Goal: Transaction & Acquisition: Purchase product/service

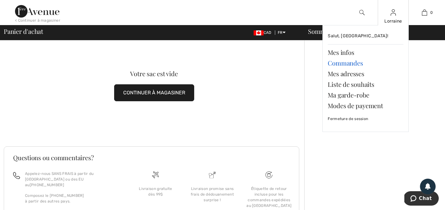
click at [350, 63] on link "Commandes" at bounding box center [366, 63] width 76 height 11
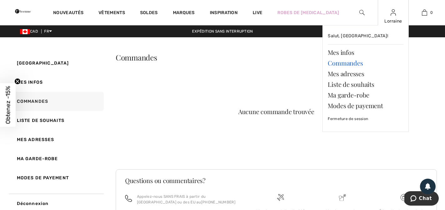
click at [352, 63] on link "Commandes" at bounding box center [366, 63] width 76 height 11
click at [347, 52] on link "Mes infos" at bounding box center [366, 52] width 76 height 11
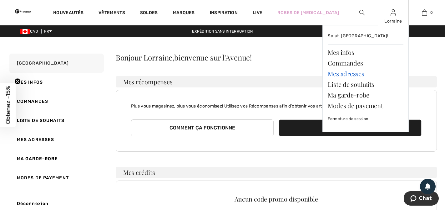
click at [356, 73] on link "Mes adresses" at bounding box center [366, 73] width 76 height 11
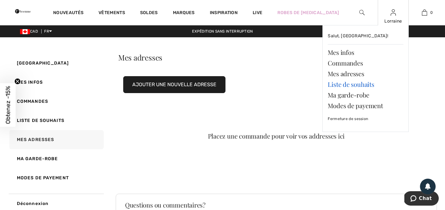
click at [365, 86] on link "Liste de souhaits" at bounding box center [366, 84] width 76 height 11
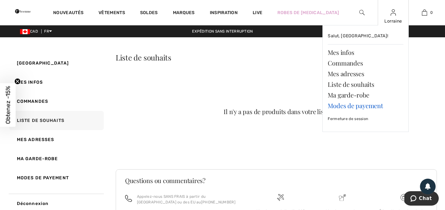
click at [364, 106] on link "Modes de payement" at bounding box center [366, 105] width 76 height 11
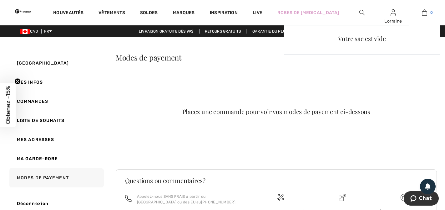
click at [432, 12] on span "0" at bounding box center [432, 13] width 3 height 6
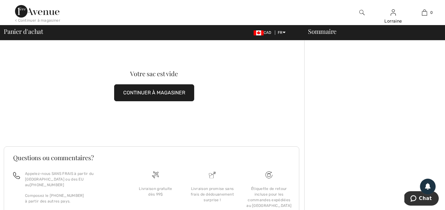
click at [174, 93] on button "CONTINUER À MAGASINER" at bounding box center [154, 92] width 80 height 17
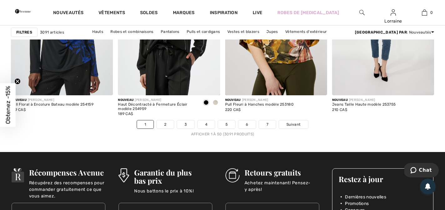
scroll to position [2751, 0]
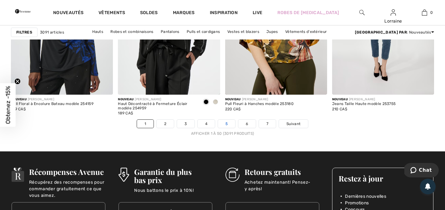
click at [226, 124] on link "5" at bounding box center [226, 124] width 17 height 8
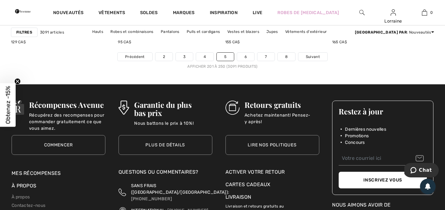
scroll to position [2818, 0]
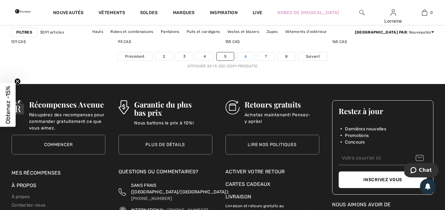
click at [243, 58] on link "6" at bounding box center [245, 56] width 17 height 8
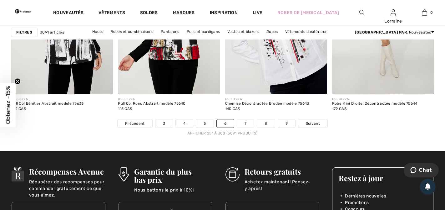
scroll to position [2769, 0]
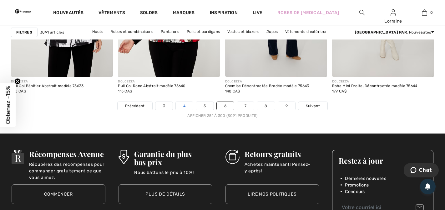
click at [187, 104] on link "4" at bounding box center [184, 106] width 17 height 8
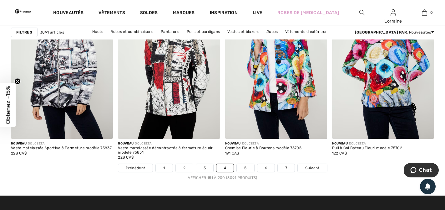
scroll to position [2710, 0]
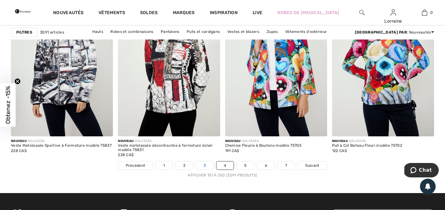
click at [204, 166] on link "3" at bounding box center [204, 165] width 17 height 8
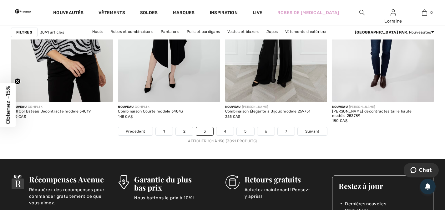
scroll to position [2745, 0]
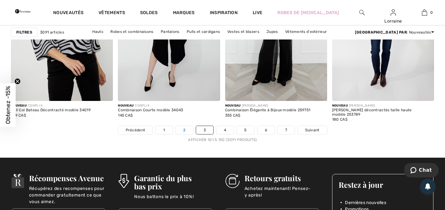
click at [187, 130] on link "2" at bounding box center [184, 130] width 17 height 8
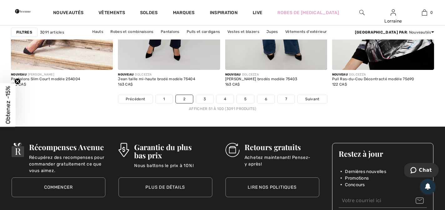
scroll to position [2774, 0]
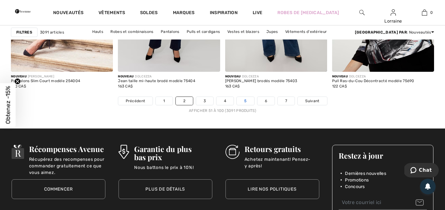
click at [245, 100] on link "5" at bounding box center [245, 101] width 17 height 8
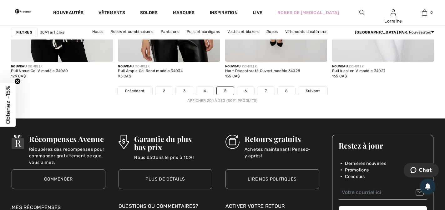
scroll to position [2784, 0]
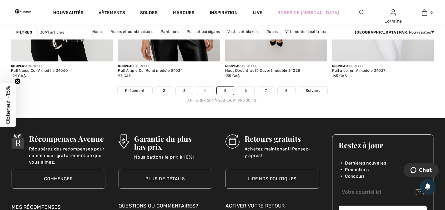
click at [208, 91] on link "4" at bounding box center [204, 90] width 17 height 8
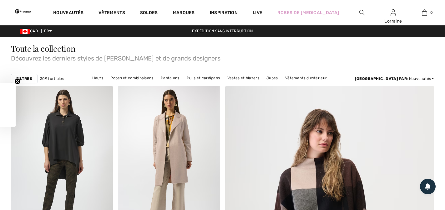
checkbox input "true"
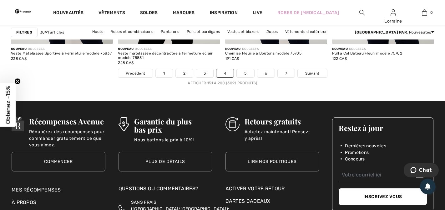
scroll to position [2804, 0]
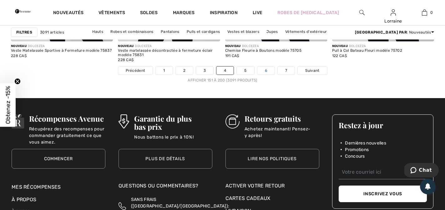
click at [264, 69] on link "6" at bounding box center [266, 70] width 17 height 8
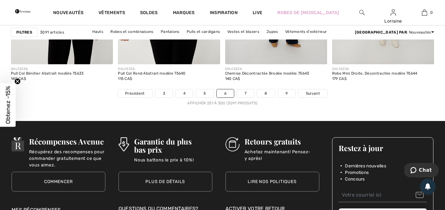
scroll to position [2768, 0]
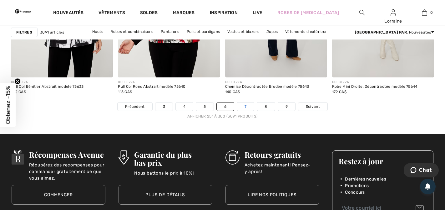
click at [246, 106] on link "7" at bounding box center [245, 106] width 17 height 8
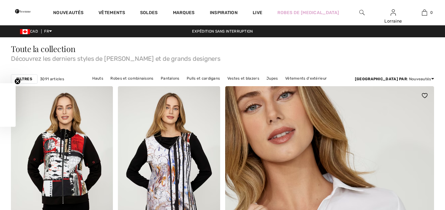
checkbox input "true"
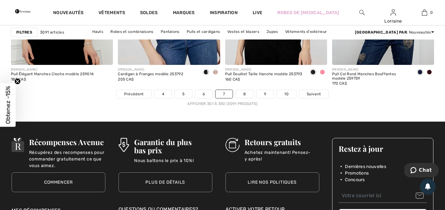
scroll to position [2782, 0]
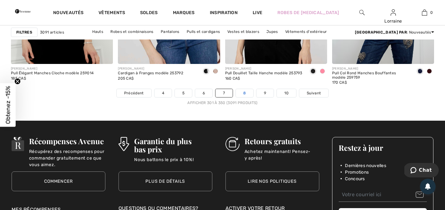
click at [245, 92] on link "8" at bounding box center [245, 93] width 18 height 8
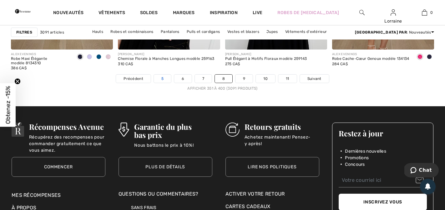
scroll to position [2796, 0]
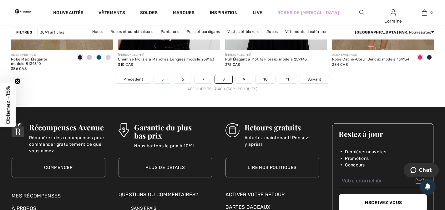
click at [162, 79] on link "5" at bounding box center [162, 79] width 17 height 8
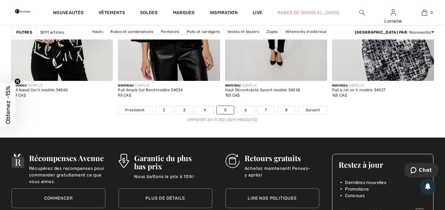
scroll to position [2771, 0]
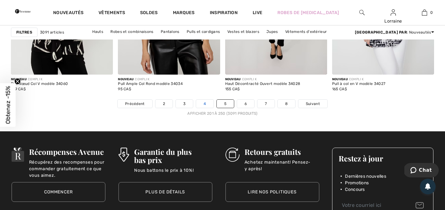
click at [205, 103] on link "4" at bounding box center [204, 104] width 17 height 8
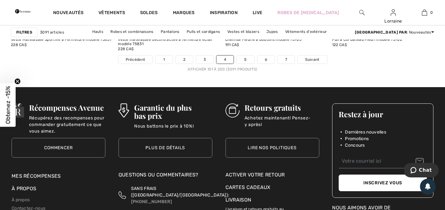
scroll to position [2783, 0]
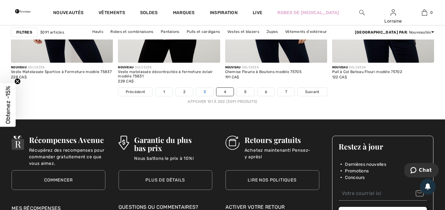
click at [205, 92] on link "3" at bounding box center [204, 92] width 17 height 8
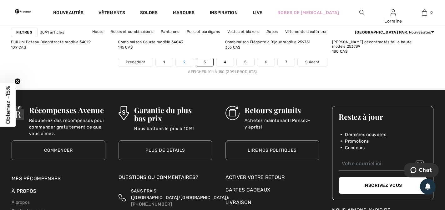
scroll to position [2814, 0]
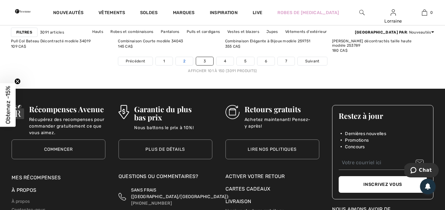
click at [185, 61] on link "2" at bounding box center [184, 61] width 17 height 8
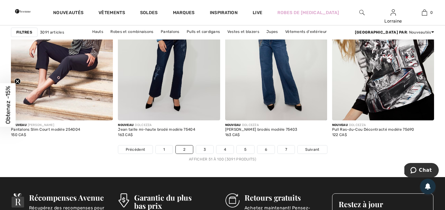
scroll to position [2727, 0]
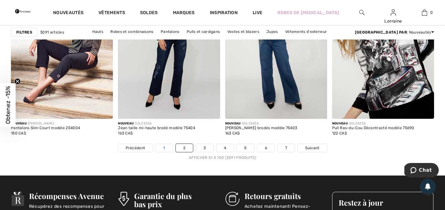
click at [165, 147] on link "1" at bounding box center [164, 148] width 17 height 8
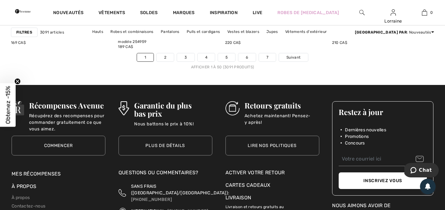
scroll to position [2820, 0]
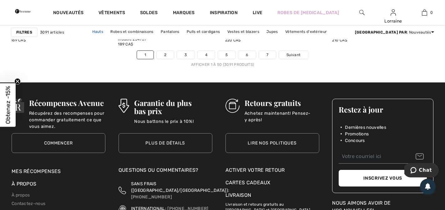
click at [107, 31] on link "Hauts" at bounding box center [98, 32] width 18 height 8
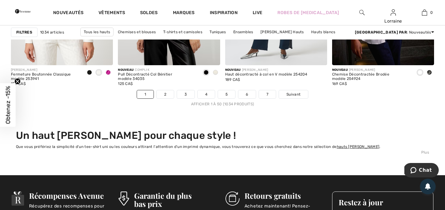
scroll to position [2792, 0]
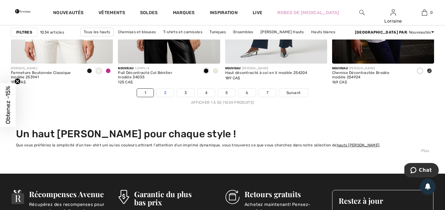
click at [168, 92] on link "2" at bounding box center [165, 93] width 17 height 8
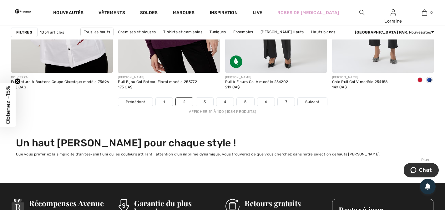
scroll to position [2769, 0]
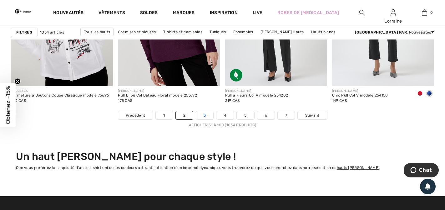
click at [203, 115] on link "3" at bounding box center [204, 115] width 17 height 8
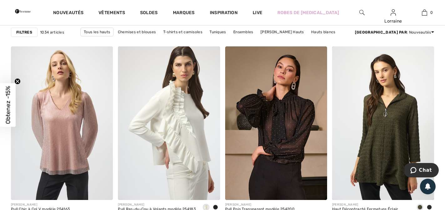
scroll to position [2656, 0]
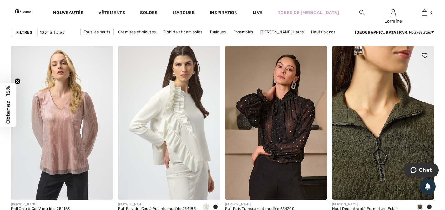
click at [375, 161] on img at bounding box center [383, 122] width 102 height 153
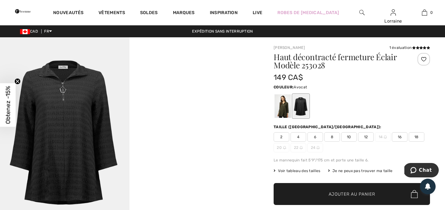
click at [285, 103] on div at bounding box center [283, 105] width 16 height 23
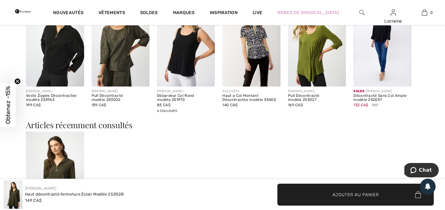
scroll to position [553, 0]
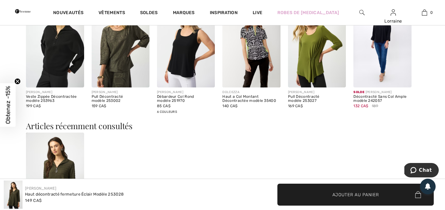
click at [429, 185] on icon at bounding box center [428, 186] width 6 height 6
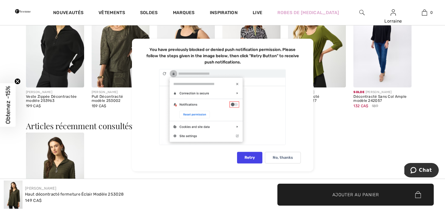
click at [237, 84] on div at bounding box center [223, 107] width 156 height 77
click at [343, 140] on div "JOSEPH RIBKOFF Haut Décontracté Fermeture Éclair modèle 253028 149 CA$" at bounding box center [222, 190] width 393 height 116
click at [359, 194] on span "Ajouter au panier" at bounding box center [356, 194] width 47 height 7
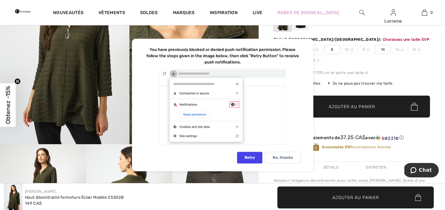
scroll to position [74, 0]
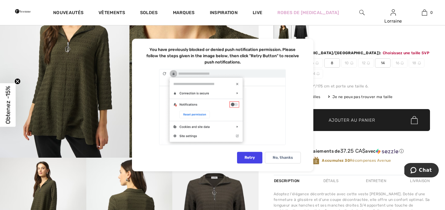
click at [280, 156] on div "No, thanks" at bounding box center [283, 158] width 36 height 12
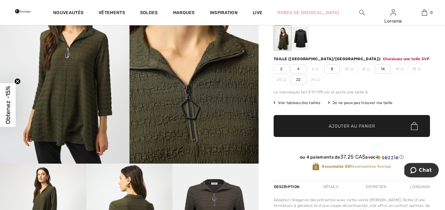
scroll to position [66, 0]
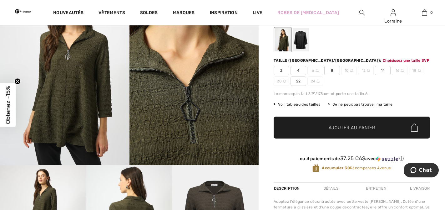
click at [384, 70] on span "14" at bounding box center [383, 70] width 16 height 9
click at [414, 126] on img at bounding box center [414, 127] width 7 height 8
click at [416, 129] on img at bounding box center [414, 127] width 7 height 8
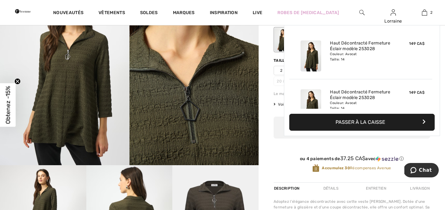
scroll to position [19, 0]
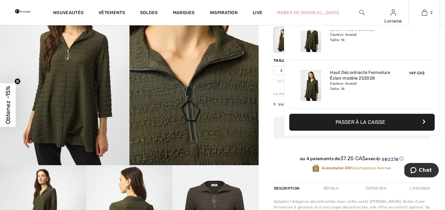
click at [424, 121] on icon "button" at bounding box center [423, 121] width 3 height 5
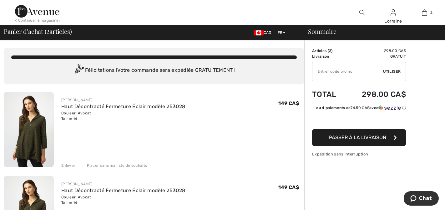
click at [332, 50] on td "Articles ( 2 )" at bounding box center [328, 51] width 33 height 6
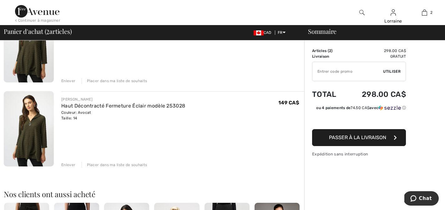
scroll to position [88, 0]
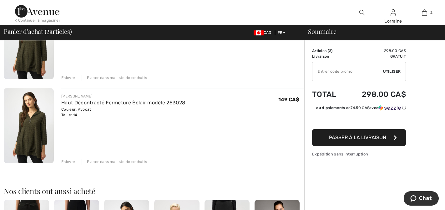
click at [70, 161] on div "Enlever" at bounding box center [68, 162] width 14 height 6
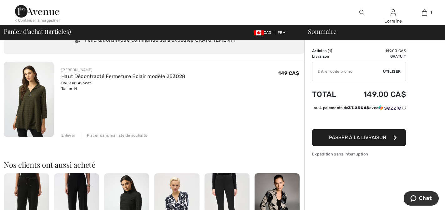
scroll to position [0, 0]
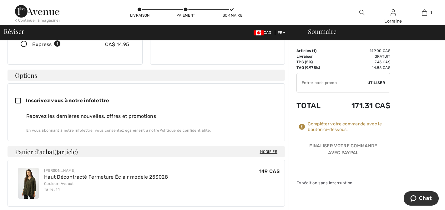
scroll to position [130, 0]
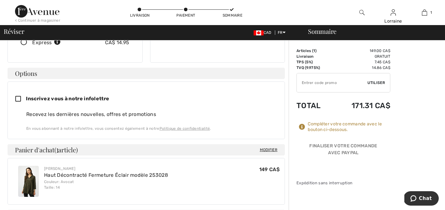
click at [18, 96] on icon at bounding box center [20, 99] width 11 height 7
checkbox input "true"
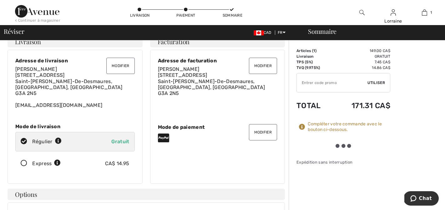
scroll to position [0, 0]
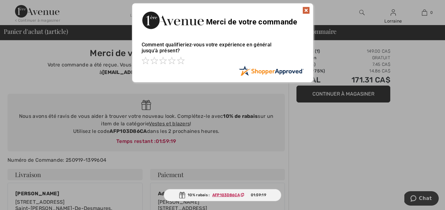
click at [307, 9] on img at bounding box center [307, 11] width 8 height 8
